Goal: Task Accomplishment & Management: Manage account settings

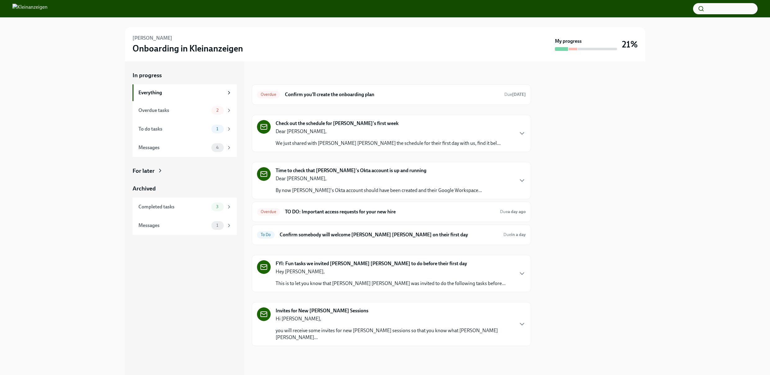
click at [393, 133] on p "Dear [PERSON_NAME]," at bounding box center [388, 131] width 225 height 7
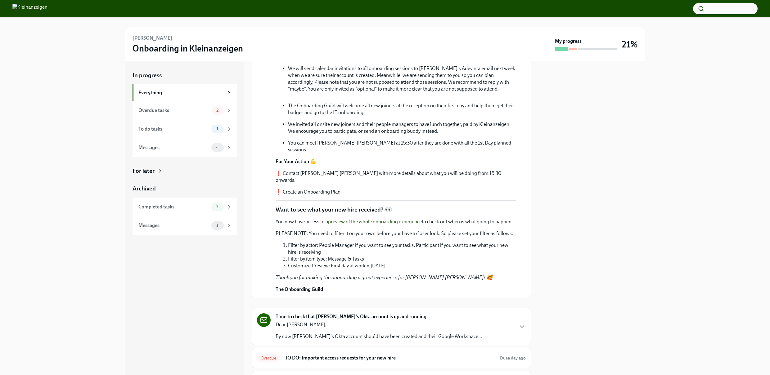
scroll to position [133, 0]
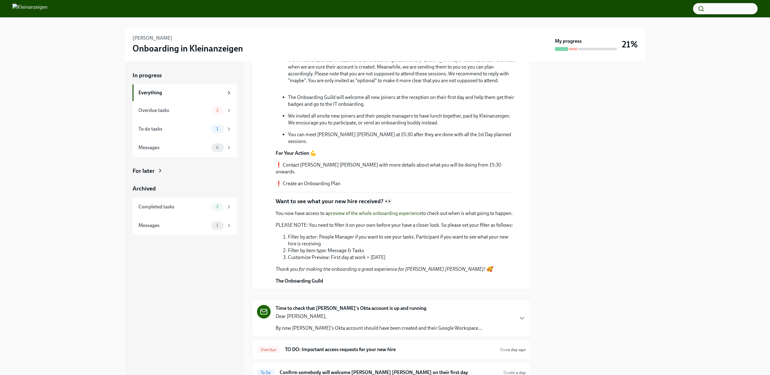
click at [379, 211] on link "preview of the whole onboarding experience" at bounding box center [375, 214] width 94 height 6
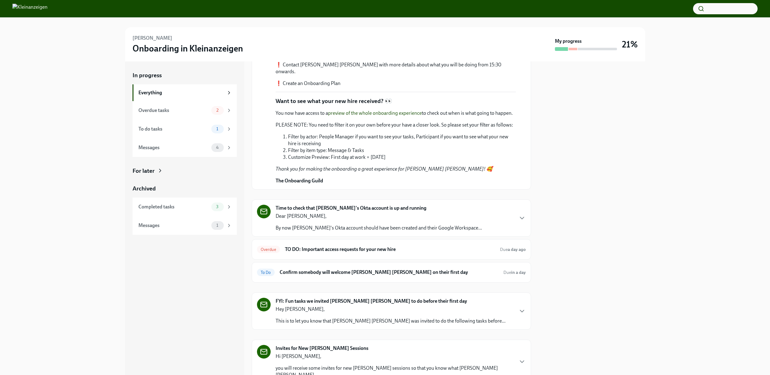
scroll to position [234, 0]
click at [181, 110] on div "Overdue tasks" at bounding box center [173, 110] width 70 height 7
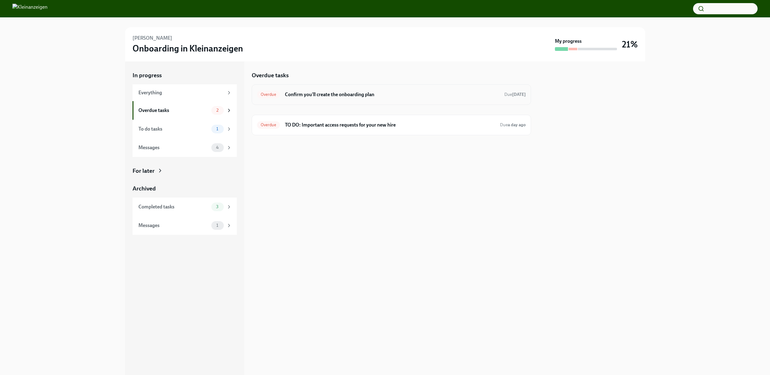
click at [330, 97] on h6 "Confirm you'll create the onboarding plan" at bounding box center [392, 94] width 215 height 7
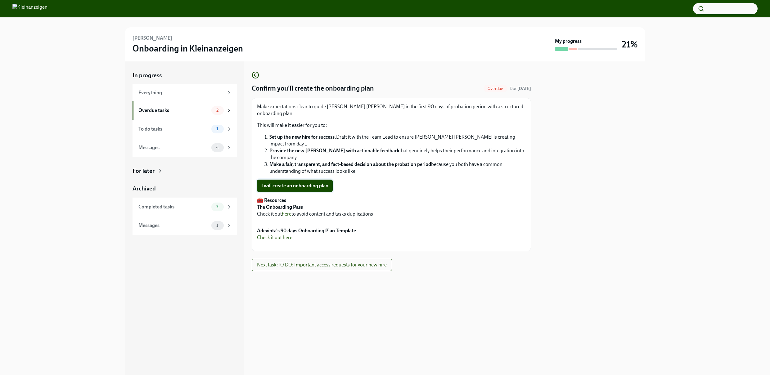
click at [302, 183] on span "I will create an onboarding plan" at bounding box center [294, 186] width 67 height 6
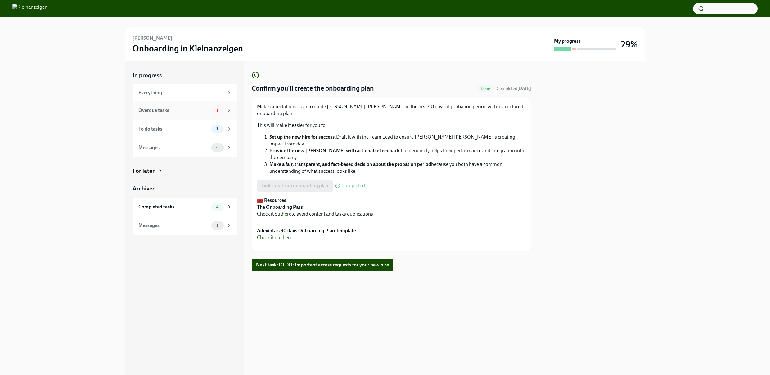
click at [188, 109] on div "Overdue tasks" at bounding box center [173, 110] width 70 height 7
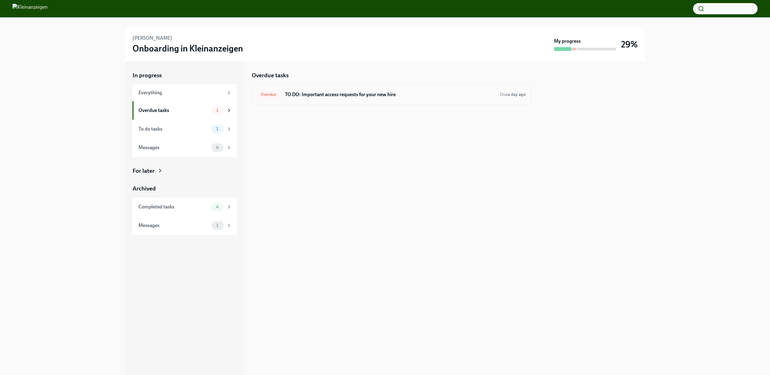
click at [322, 94] on h6 "TO DO: Important access requests for your new hire" at bounding box center [390, 94] width 210 height 7
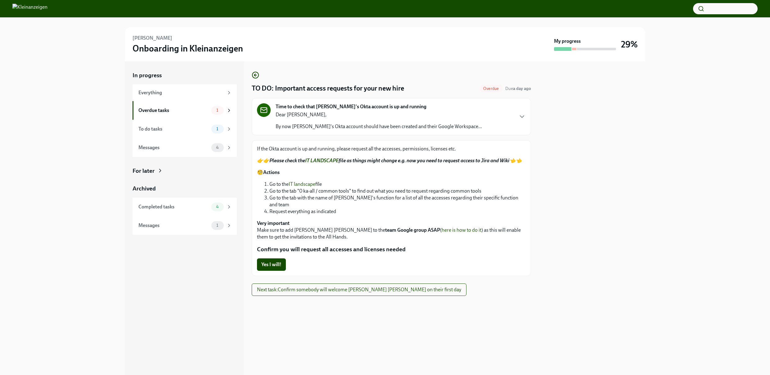
click at [442, 227] on link "here is how to do it" at bounding box center [462, 230] width 40 height 6
click at [275, 262] on span "Yes I will!" at bounding box center [271, 265] width 20 height 6
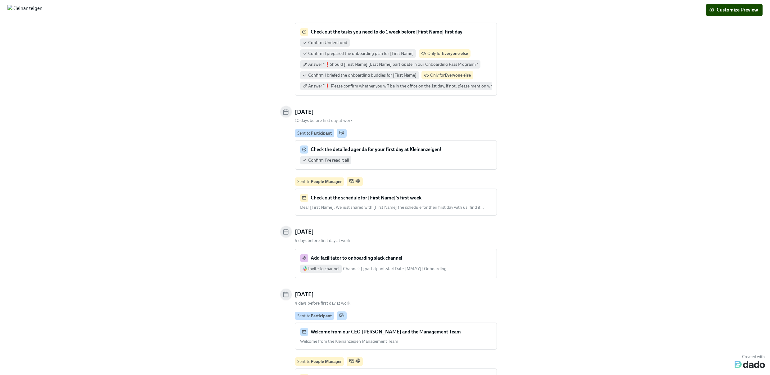
scroll to position [737, 0]
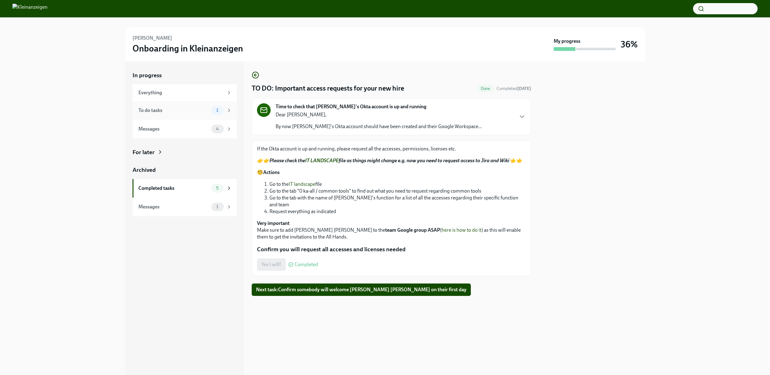
click at [169, 113] on div "To do tasks" at bounding box center [173, 110] width 70 height 7
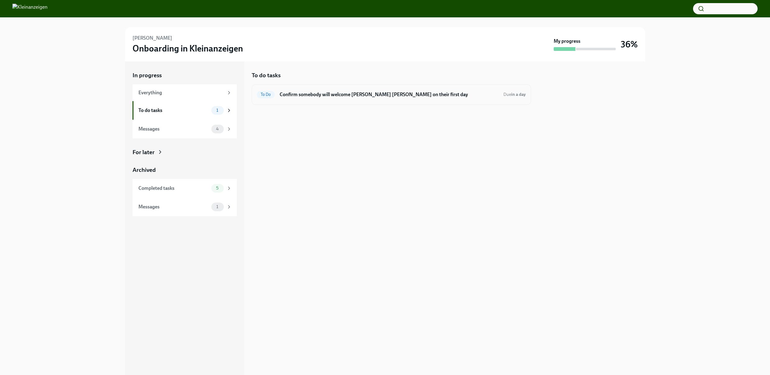
click at [436, 95] on h6 "Confirm somebody will welcome [PERSON_NAME] [PERSON_NAME] on their first day" at bounding box center [389, 94] width 219 height 7
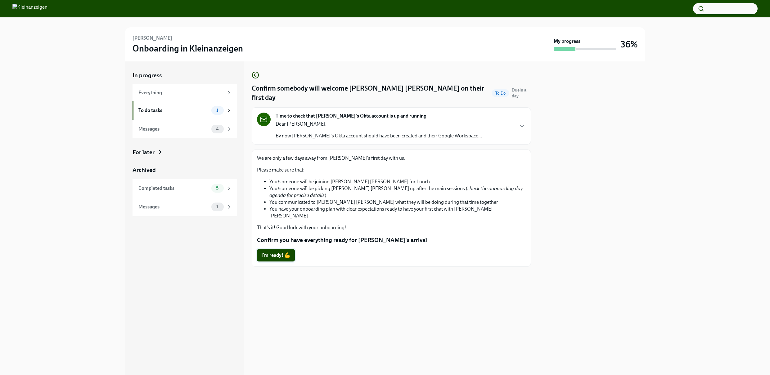
click at [278, 252] on span "I'm ready! 💪" at bounding box center [275, 255] width 29 height 6
click at [183, 131] on div "Messages" at bounding box center [173, 129] width 70 height 7
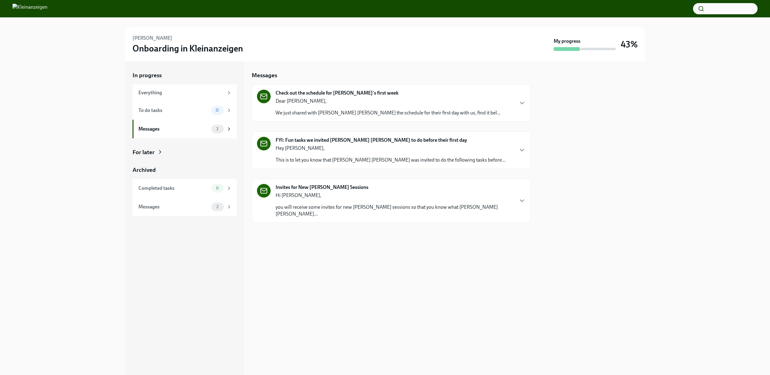
click at [324, 208] on p "you will receive some invites for new [PERSON_NAME] sessions so that you know w…" at bounding box center [395, 211] width 238 height 14
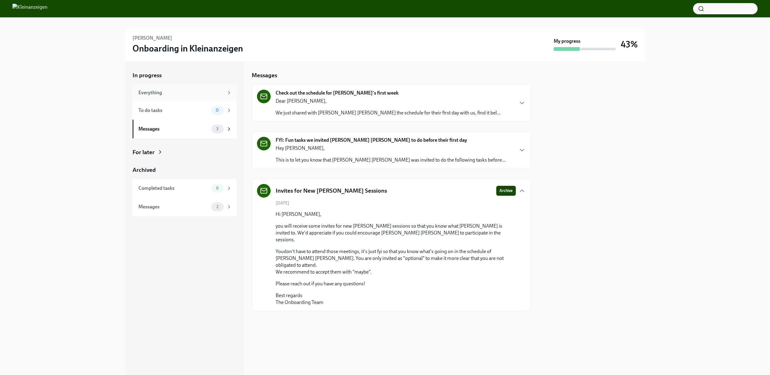
click at [173, 91] on div "Everything" at bounding box center [180, 92] width 85 height 7
